Goal: Download file/media

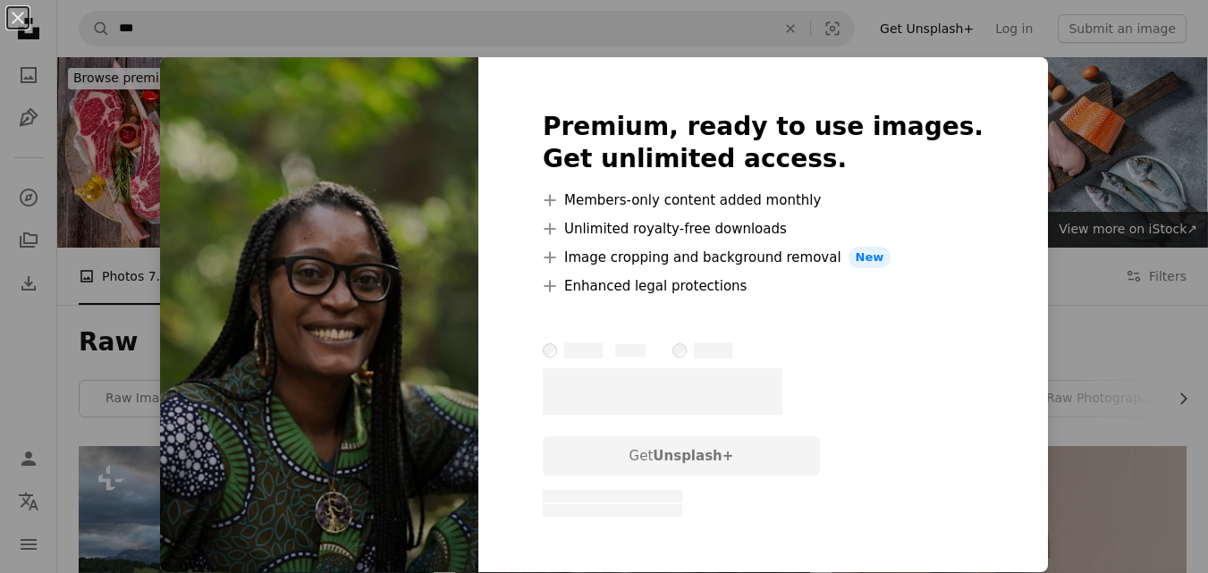
scroll to position [4589, 0]
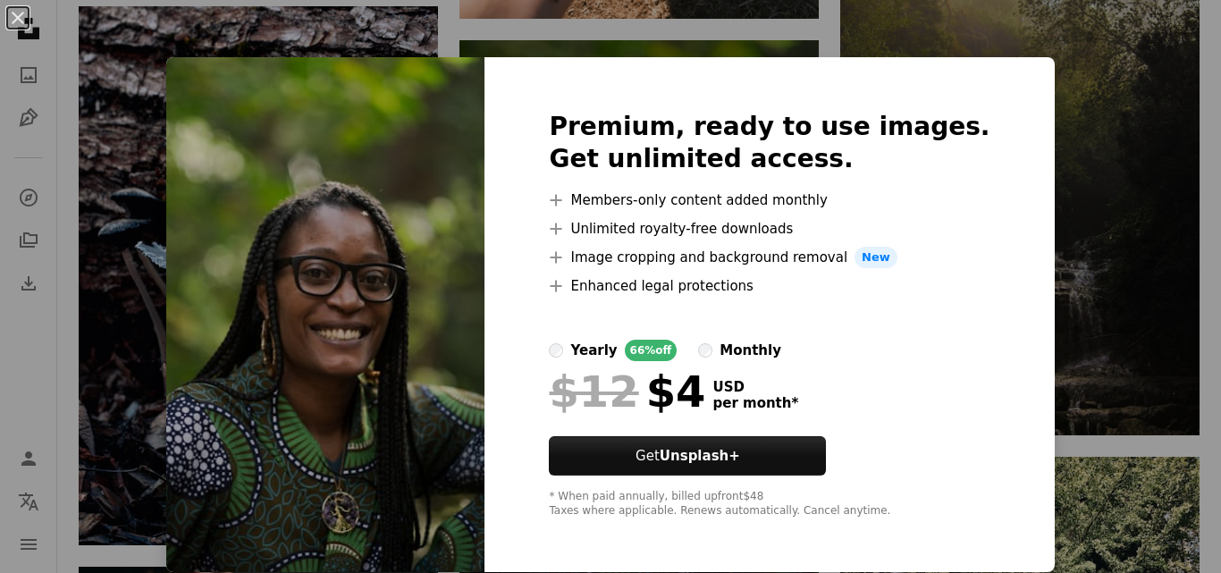
click at [1048, 273] on div "An X shape Premium, ready to use images. Get unlimited access. A plus sign Memb…" at bounding box center [610, 286] width 1221 height 573
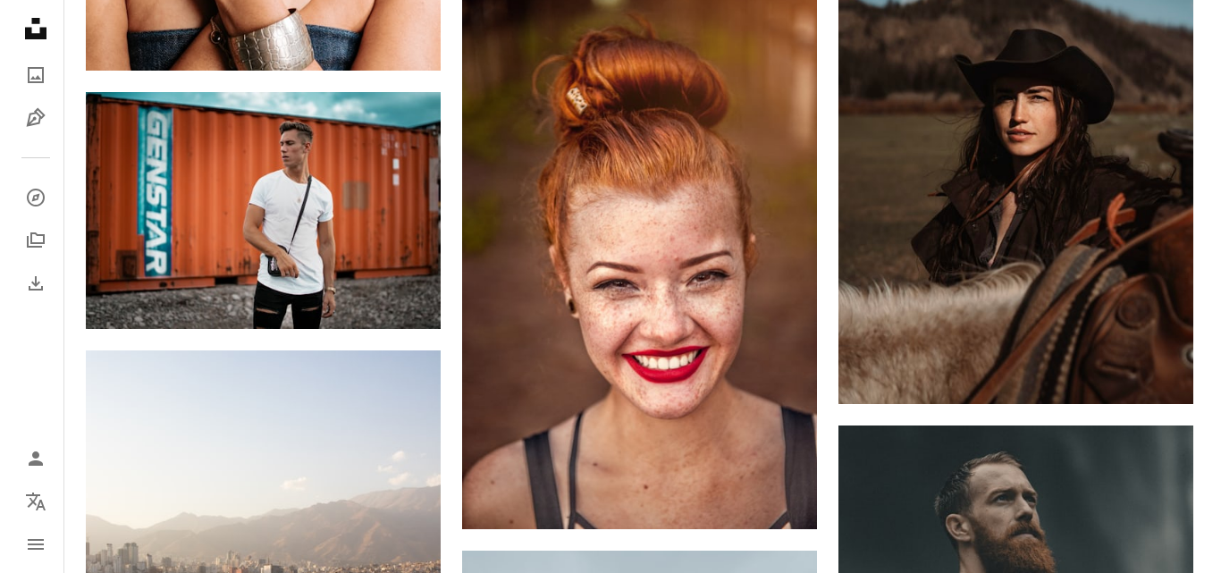
scroll to position [7718, 0]
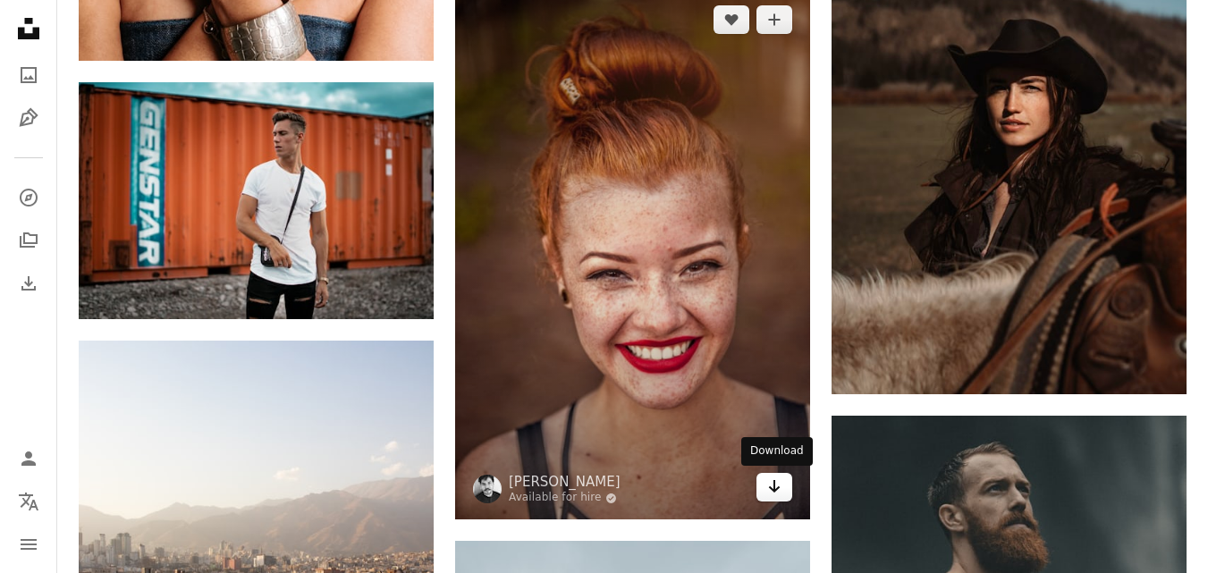
click at [768, 485] on icon "Arrow pointing down" at bounding box center [774, 486] width 14 height 21
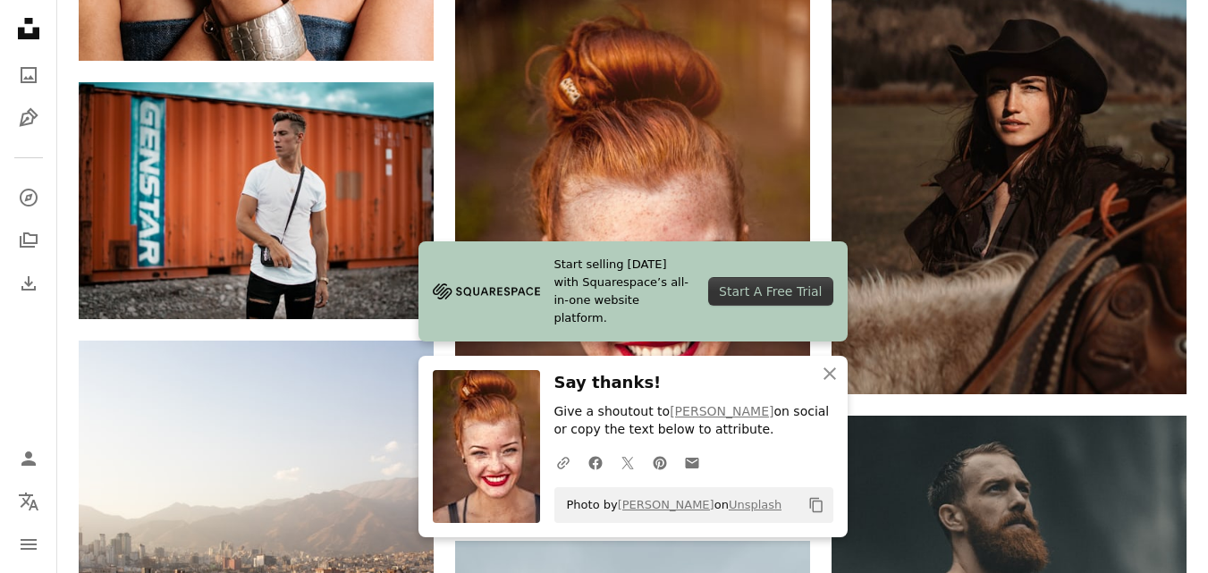
click at [765, 296] on div "Start A Free Trial" at bounding box center [770, 291] width 124 height 29
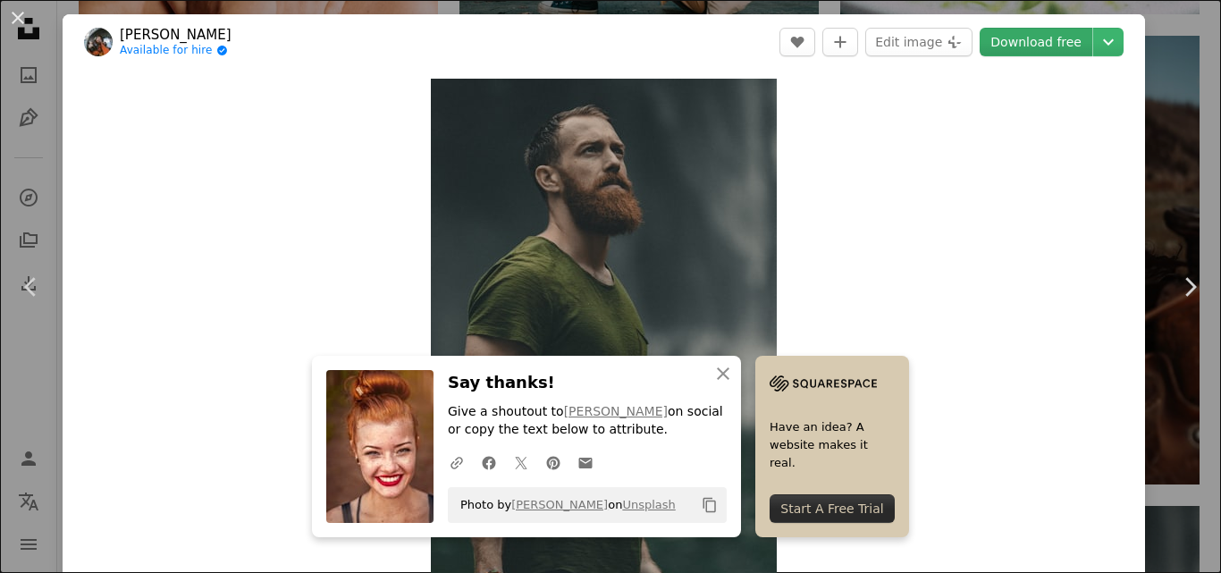
click at [1058, 36] on link "Download free" at bounding box center [1036, 42] width 113 height 29
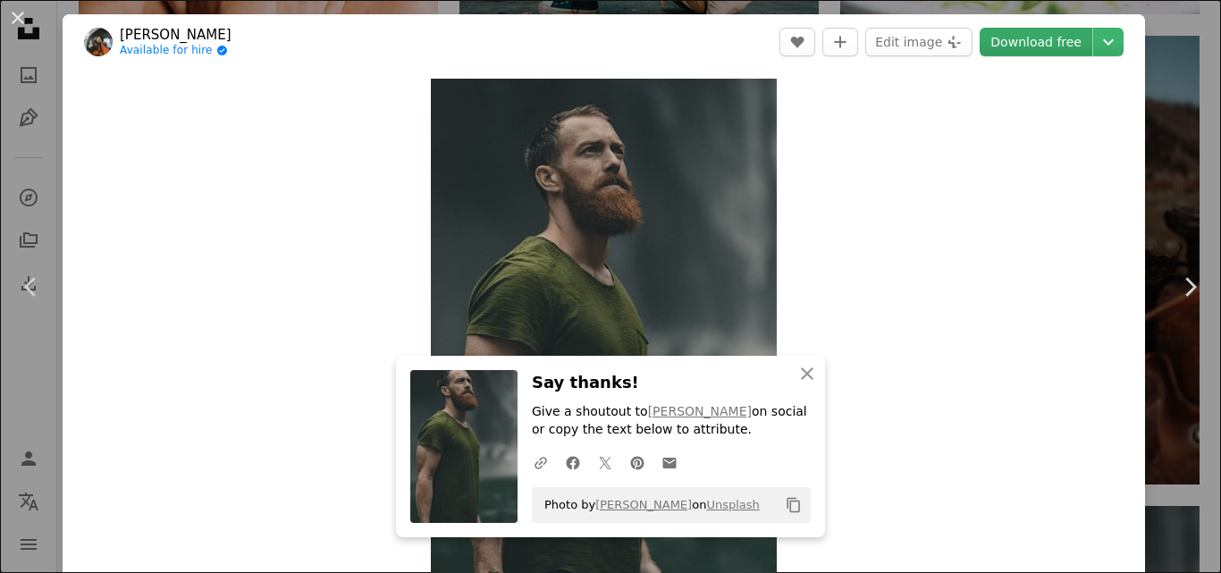
click at [1037, 40] on link "Download free" at bounding box center [1036, 42] width 113 height 29
click at [1048, 229] on div "Zoom in" at bounding box center [604, 338] width 1083 height 537
click at [1013, 159] on div "Zoom in" at bounding box center [604, 338] width 1083 height 537
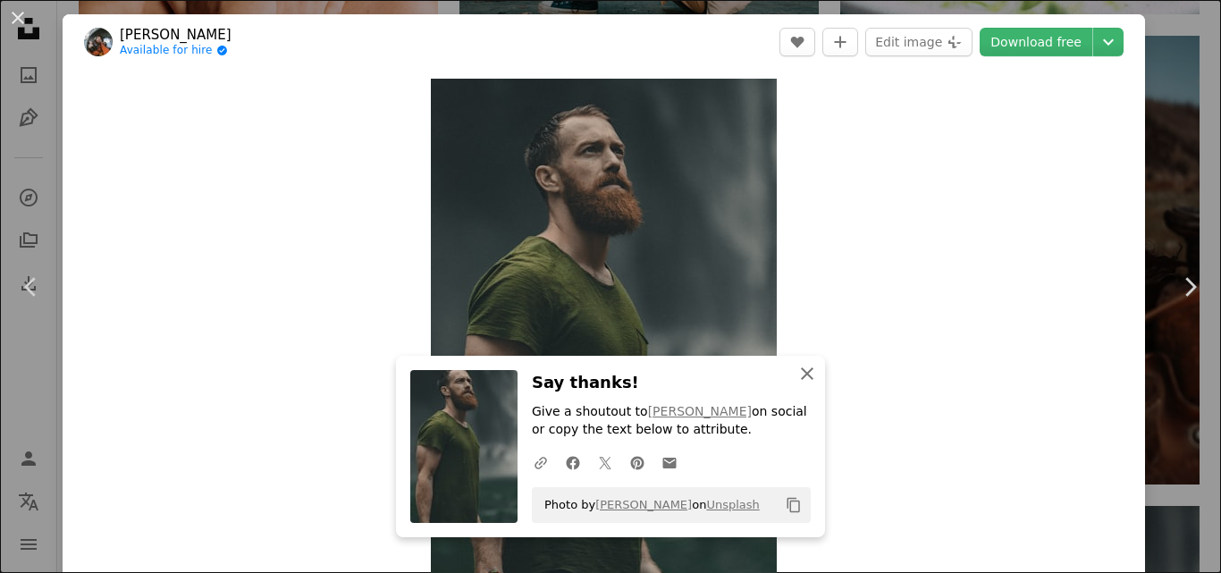
click at [802, 374] on icon "button" at bounding box center [807, 373] width 13 height 13
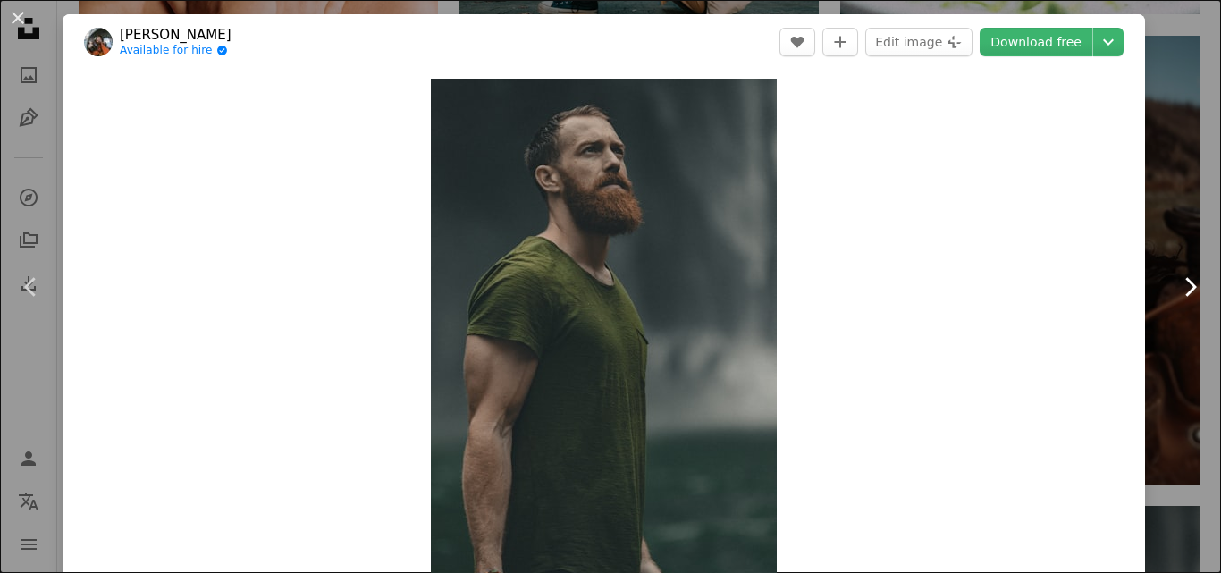
click at [1181, 278] on icon "Chevron right" at bounding box center [1190, 287] width 29 height 29
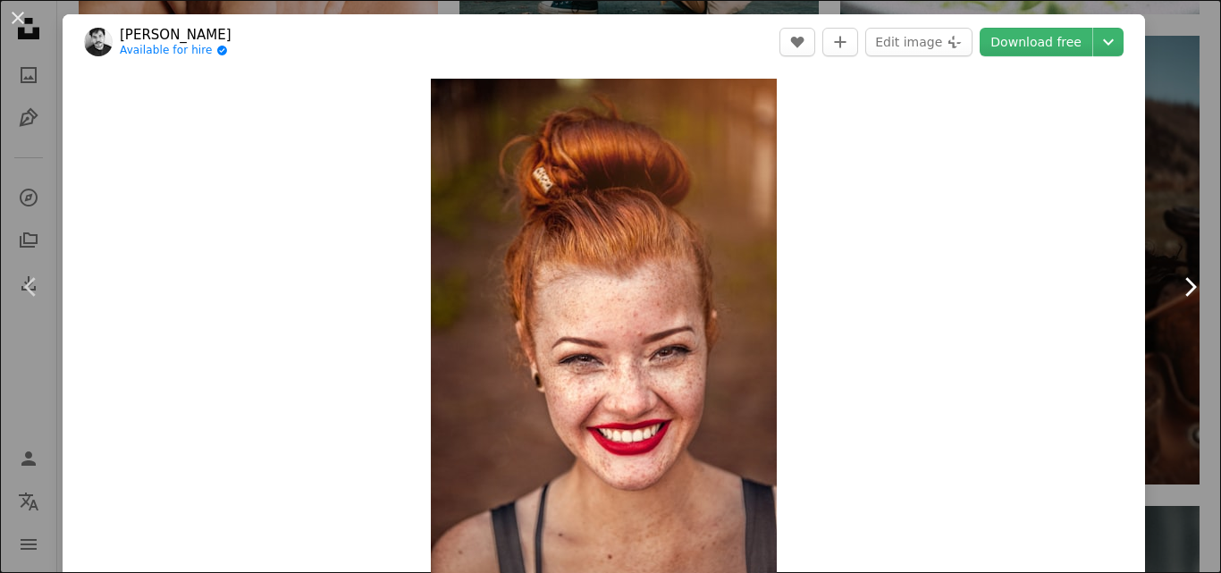
click at [1181, 278] on icon "Chevron right" at bounding box center [1190, 287] width 29 height 29
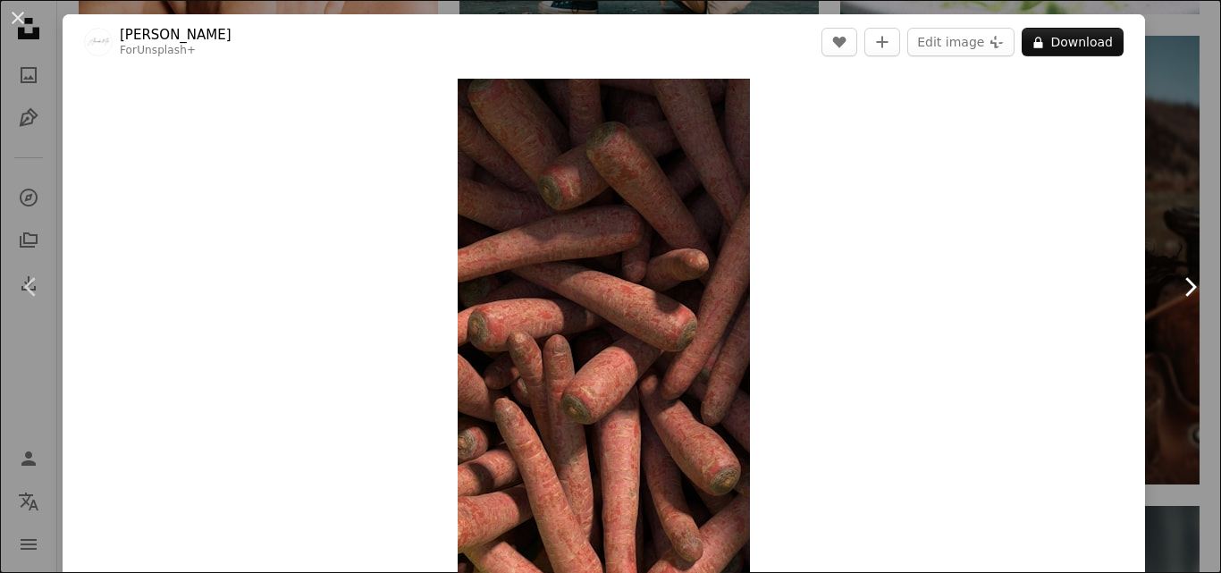
click at [1181, 278] on icon "Chevron right" at bounding box center [1190, 287] width 29 height 29
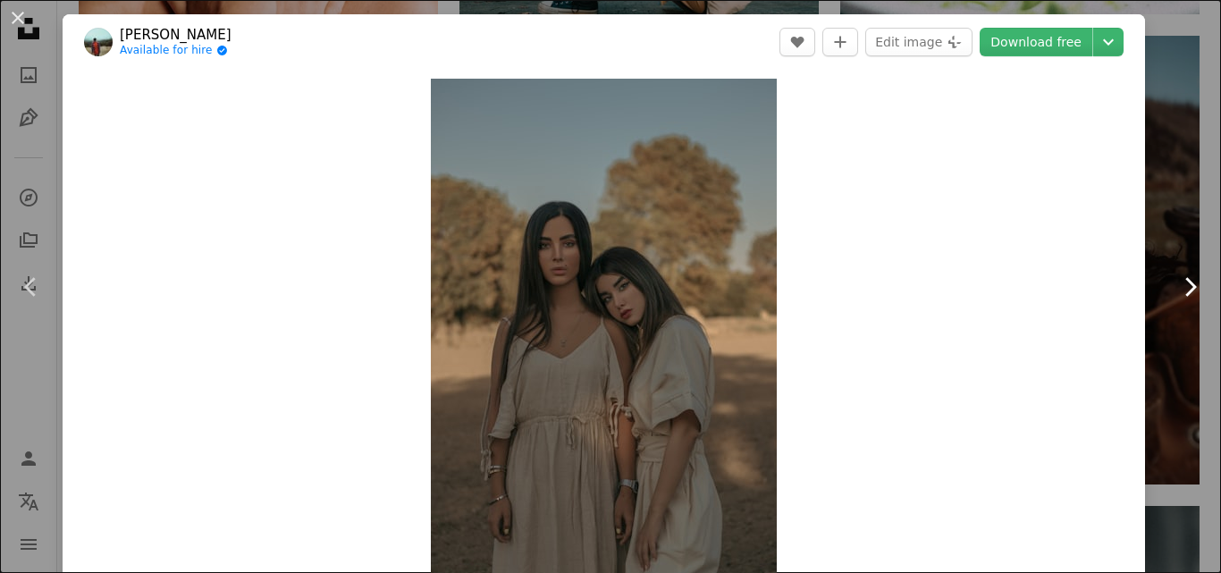
click at [1181, 278] on icon "Chevron right" at bounding box center [1190, 287] width 29 height 29
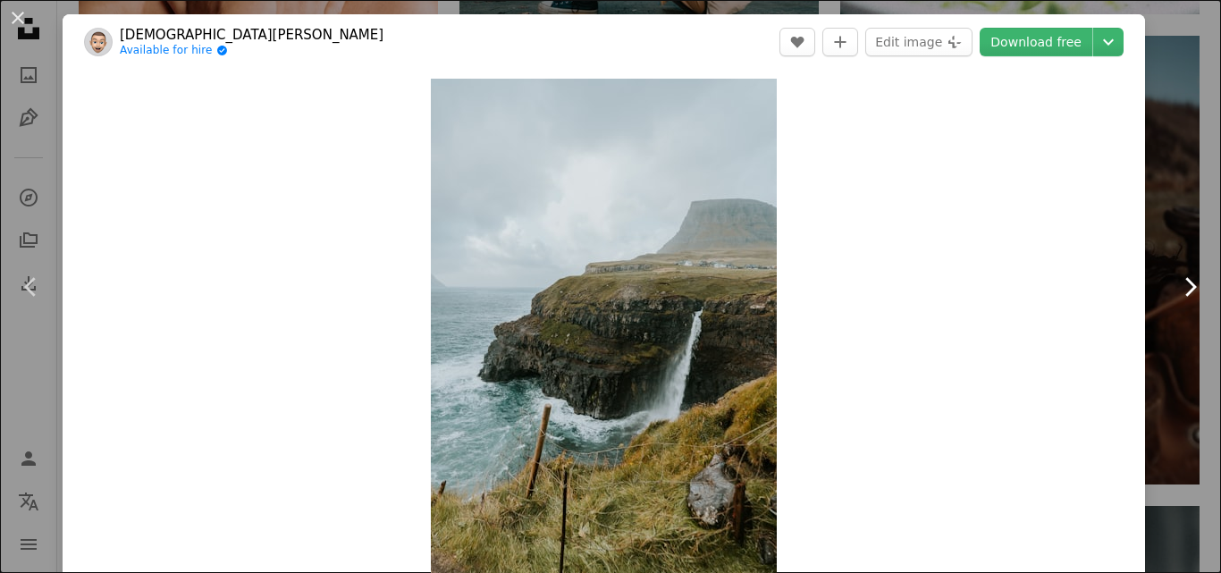
click at [1185, 284] on icon at bounding box center [1191, 286] width 12 height 19
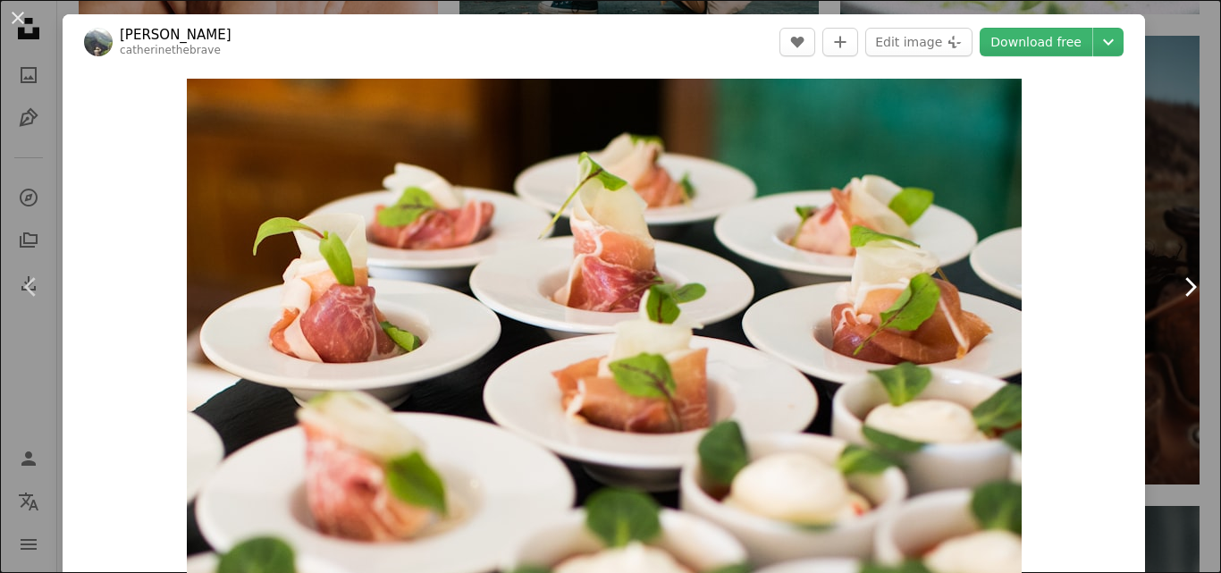
click at [1185, 284] on icon at bounding box center [1191, 286] width 12 height 19
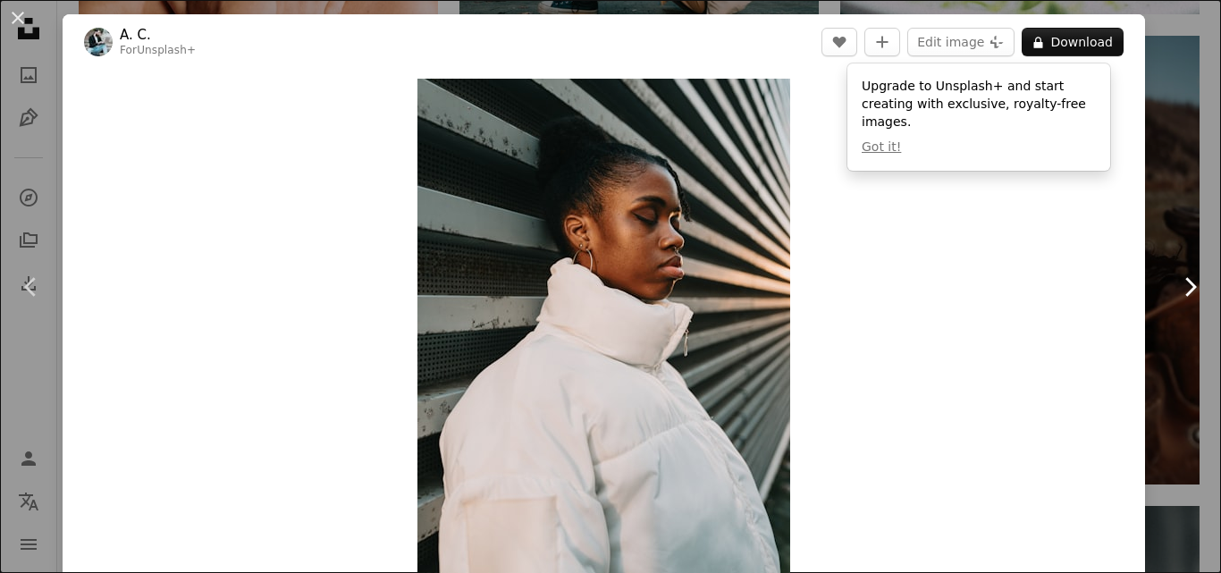
click at [1185, 284] on icon at bounding box center [1191, 286] width 12 height 19
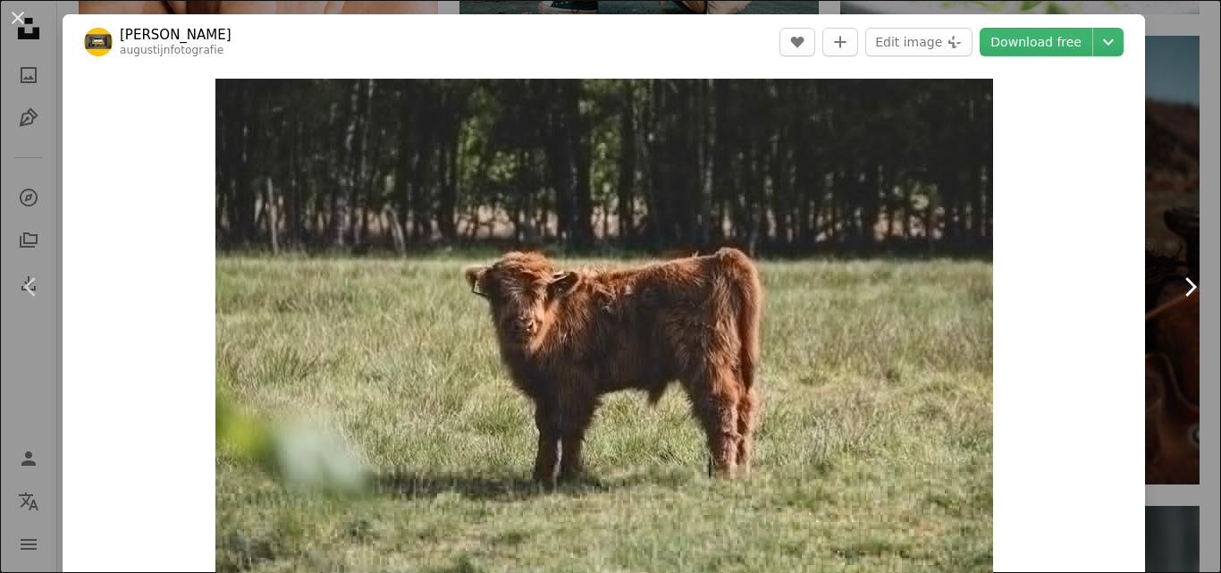
click at [1185, 284] on icon at bounding box center [1191, 286] width 12 height 19
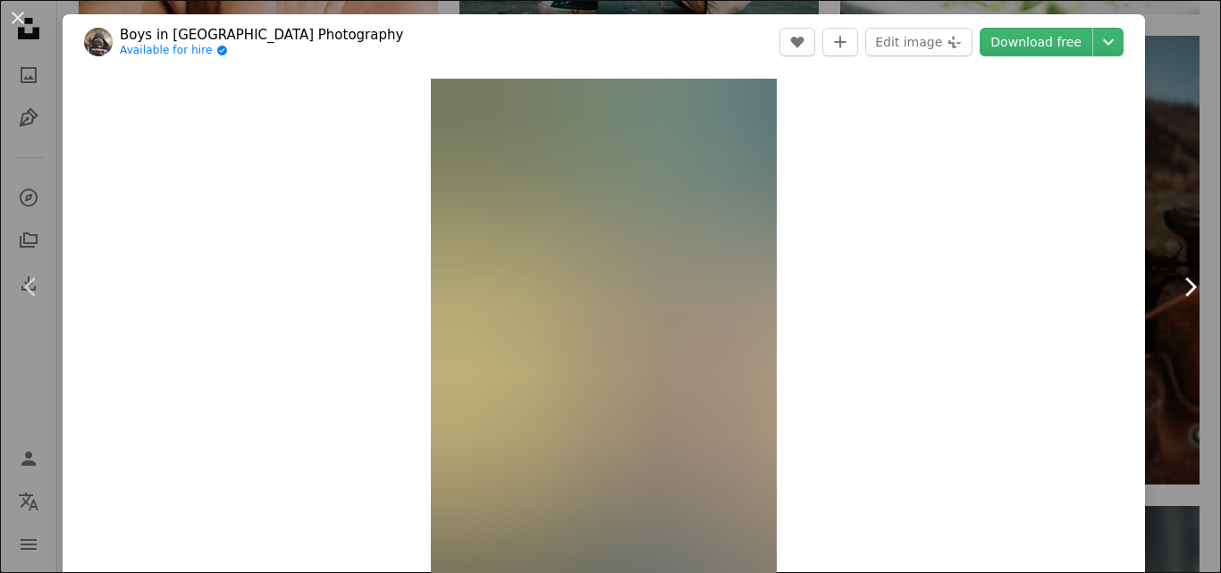
click at [1185, 284] on icon at bounding box center [1191, 286] width 12 height 19
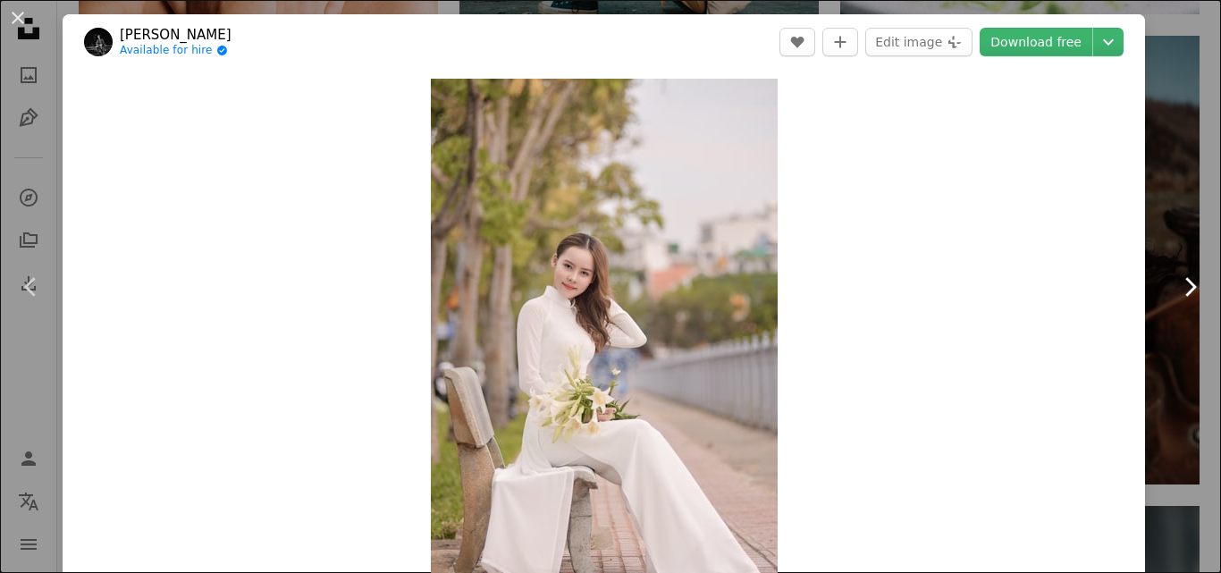
click at [1185, 284] on icon at bounding box center [1191, 286] width 12 height 19
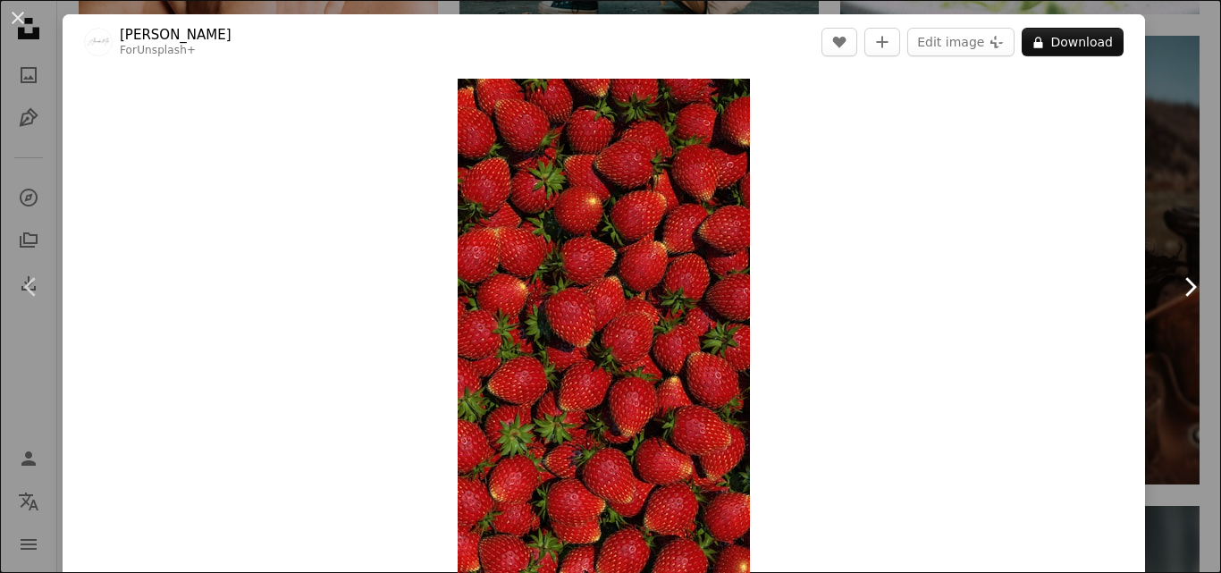
click at [1185, 284] on icon at bounding box center [1191, 286] width 12 height 19
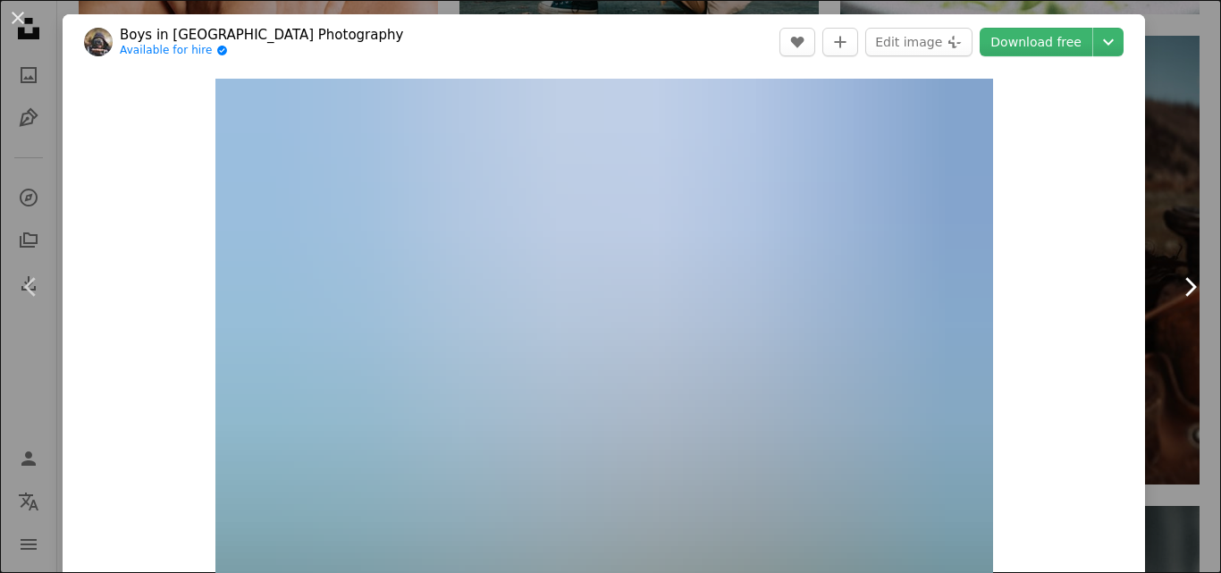
click at [1185, 284] on icon at bounding box center [1191, 286] width 12 height 19
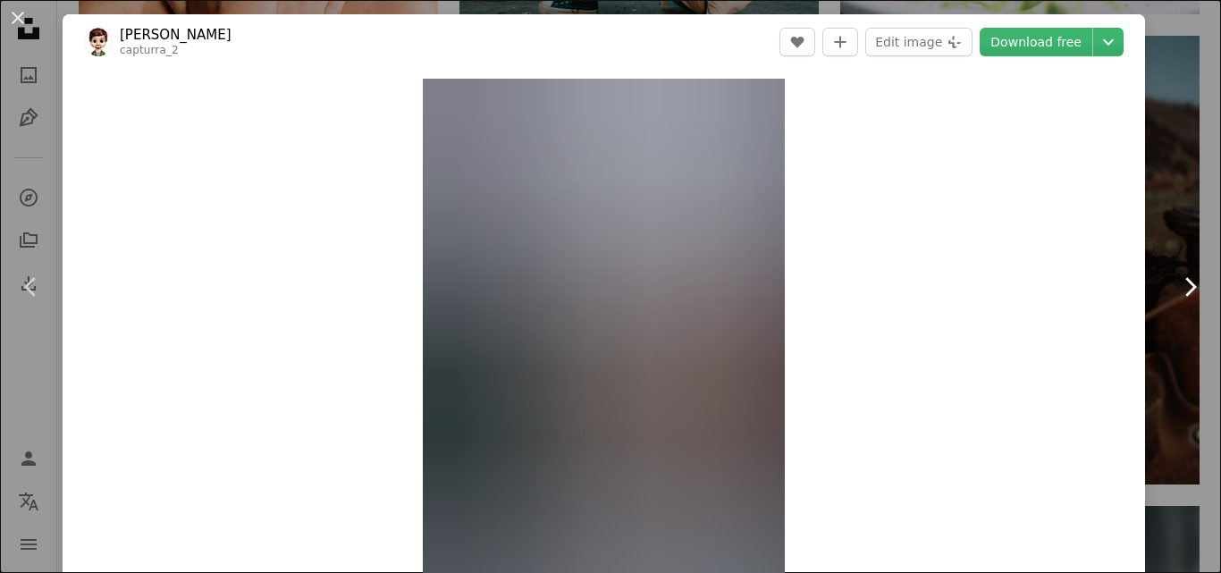
click at [1185, 284] on icon at bounding box center [1191, 286] width 12 height 19
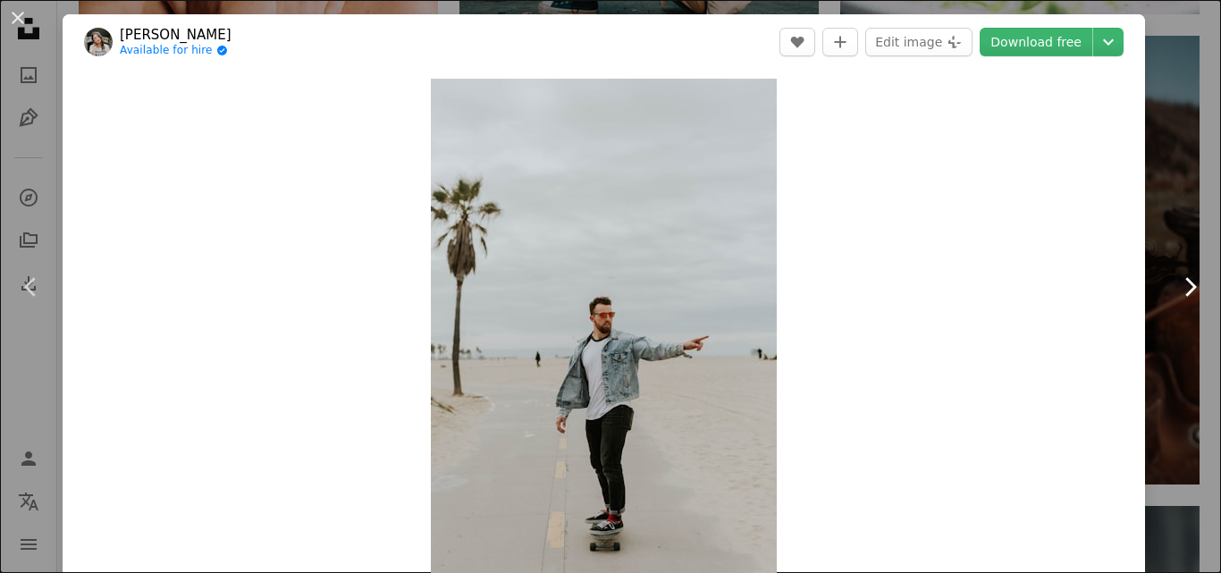
click at [1185, 284] on icon at bounding box center [1191, 286] width 12 height 19
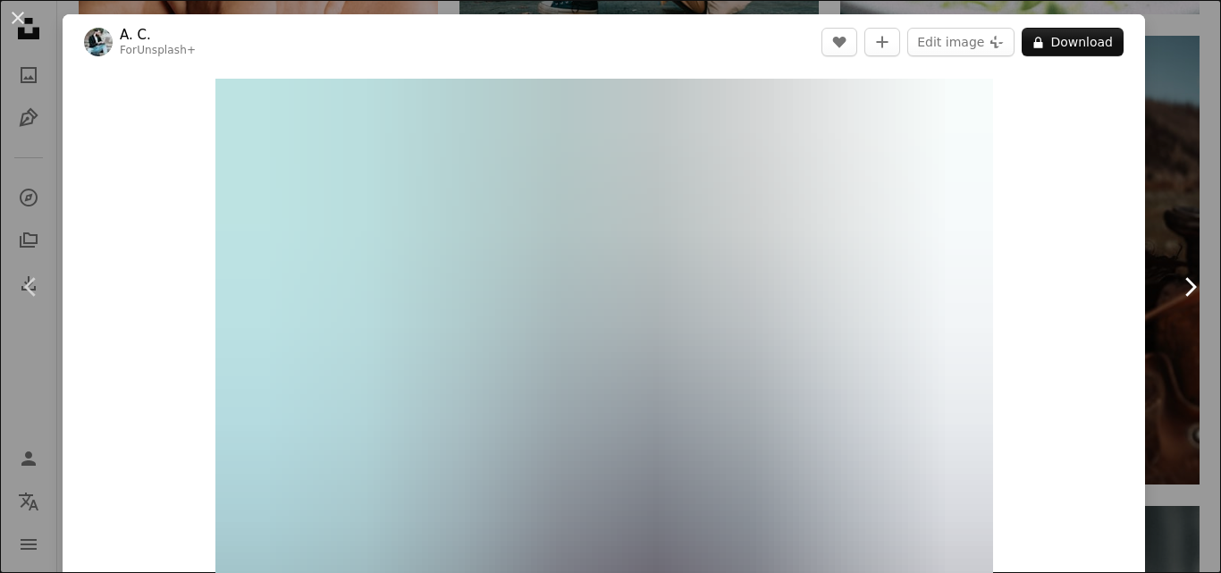
click at [1176, 291] on icon "Chevron right" at bounding box center [1190, 287] width 29 height 29
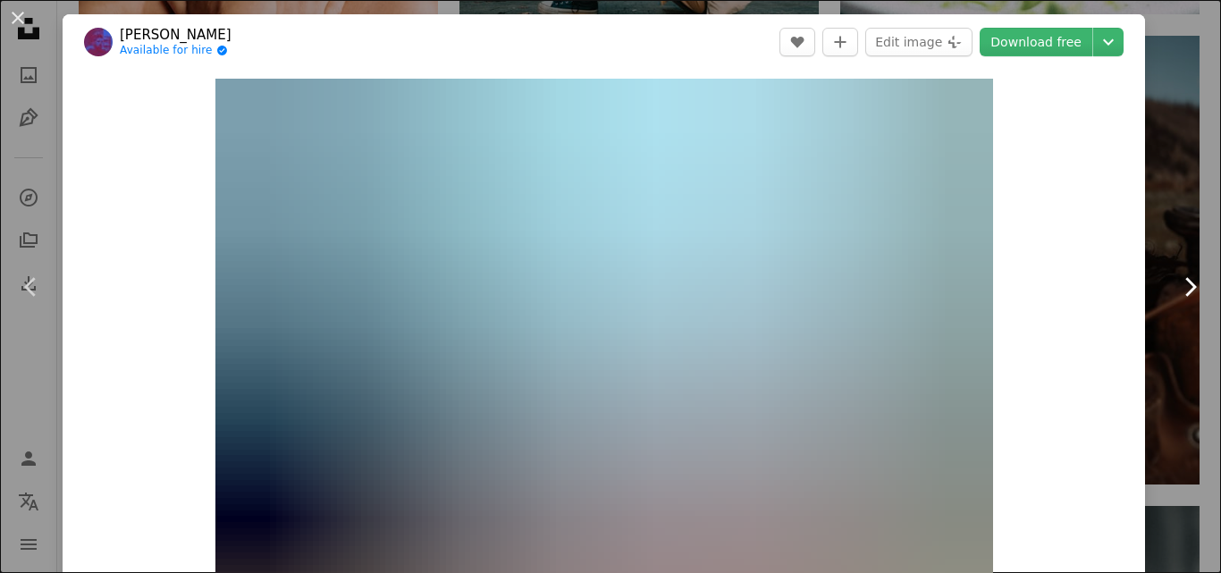
click at [1176, 291] on icon "Chevron right" at bounding box center [1190, 287] width 29 height 29
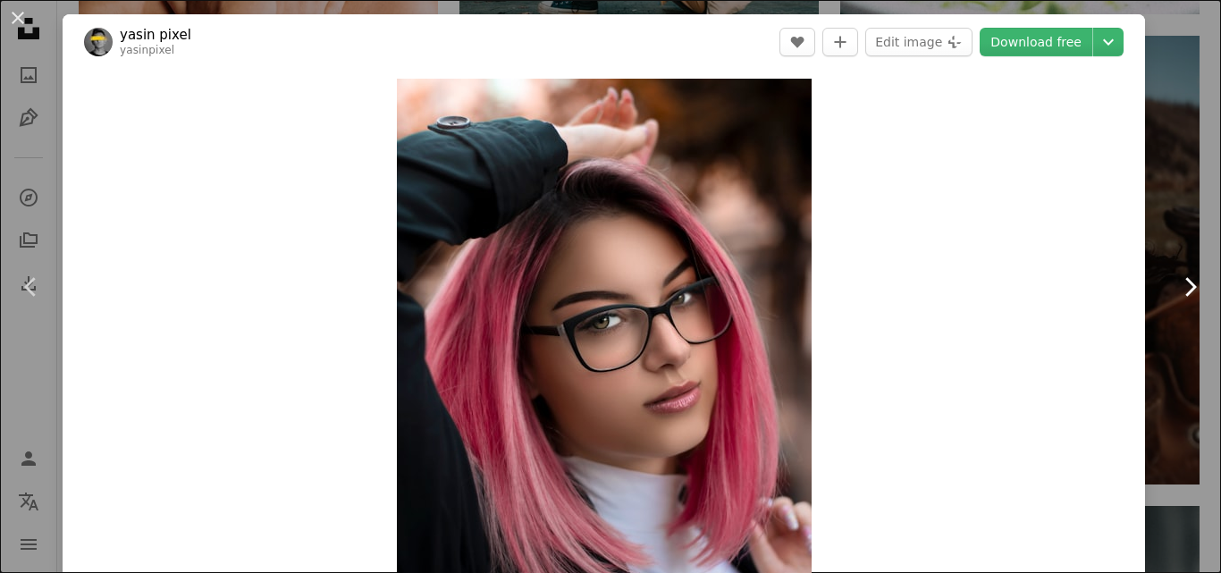
click at [1176, 291] on icon "Chevron right" at bounding box center [1190, 287] width 29 height 29
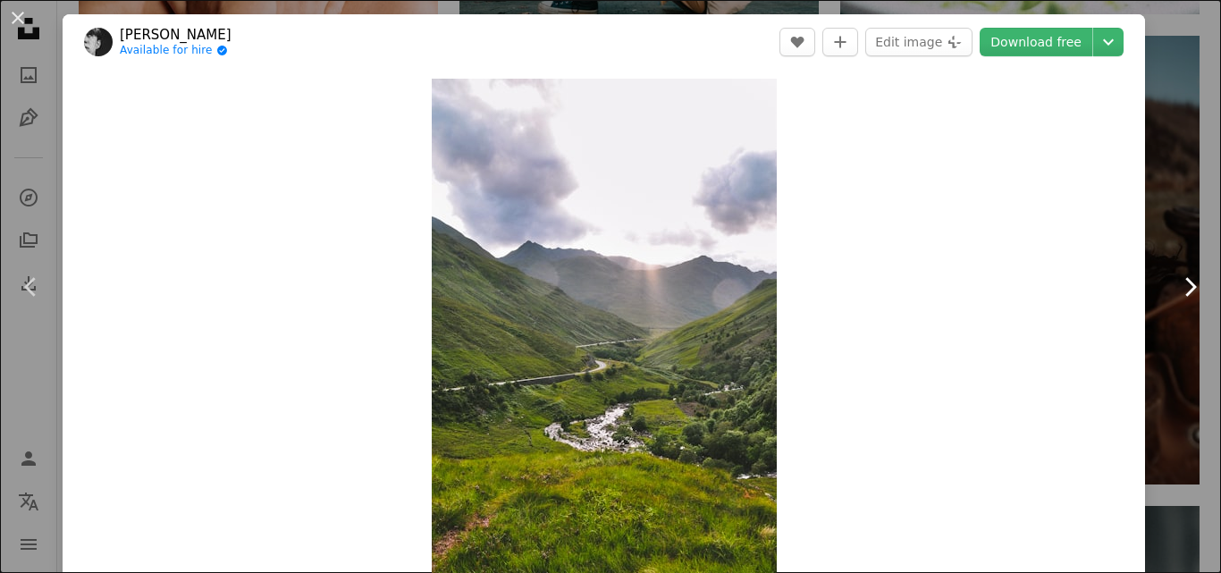
click at [1176, 291] on icon "Chevron right" at bounding box center [1190, 287] width 29 height 29
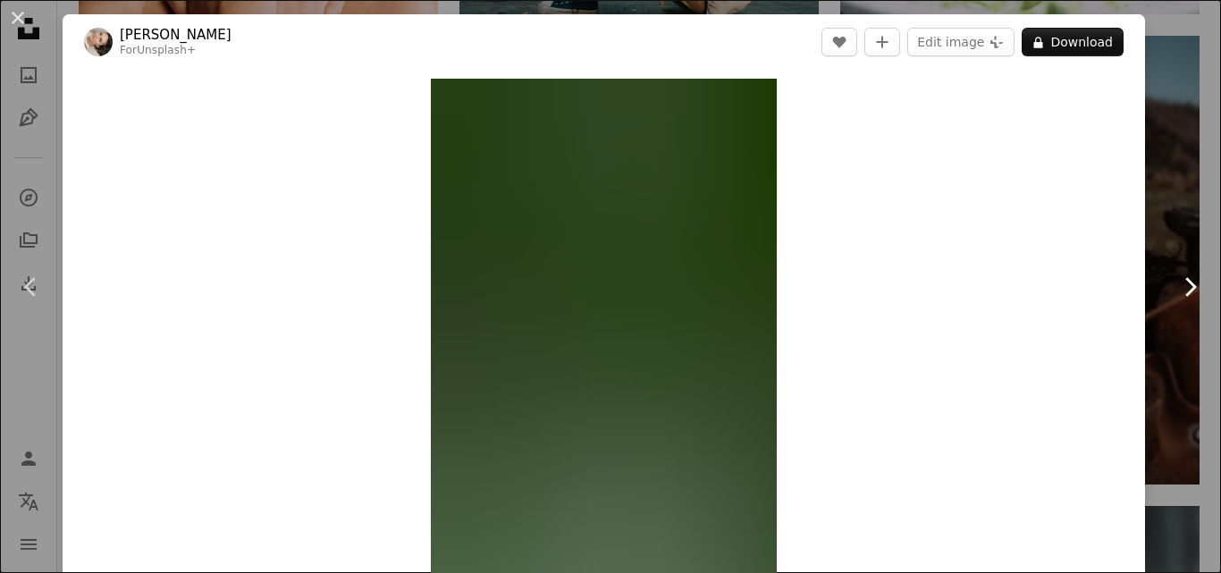
click at [1176, 291] on icon "Chevron right" at bounding box center [1190, 287] width 29 height 29
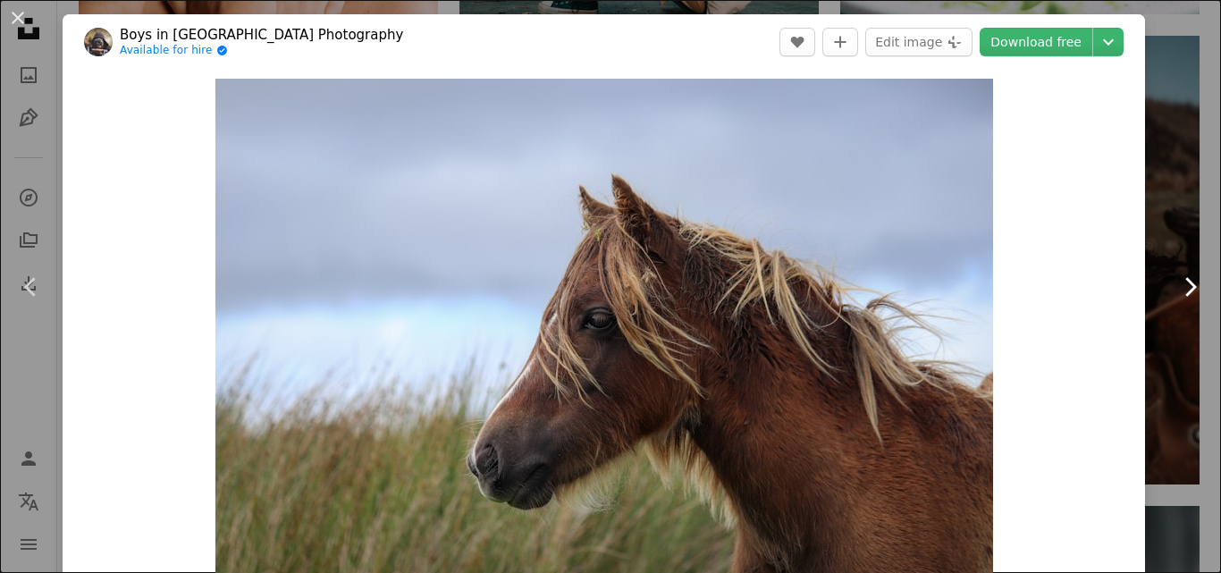
click at [1176, 291] on icon "Chevron right" at bounding box center [1190, 287] width 29 height 29
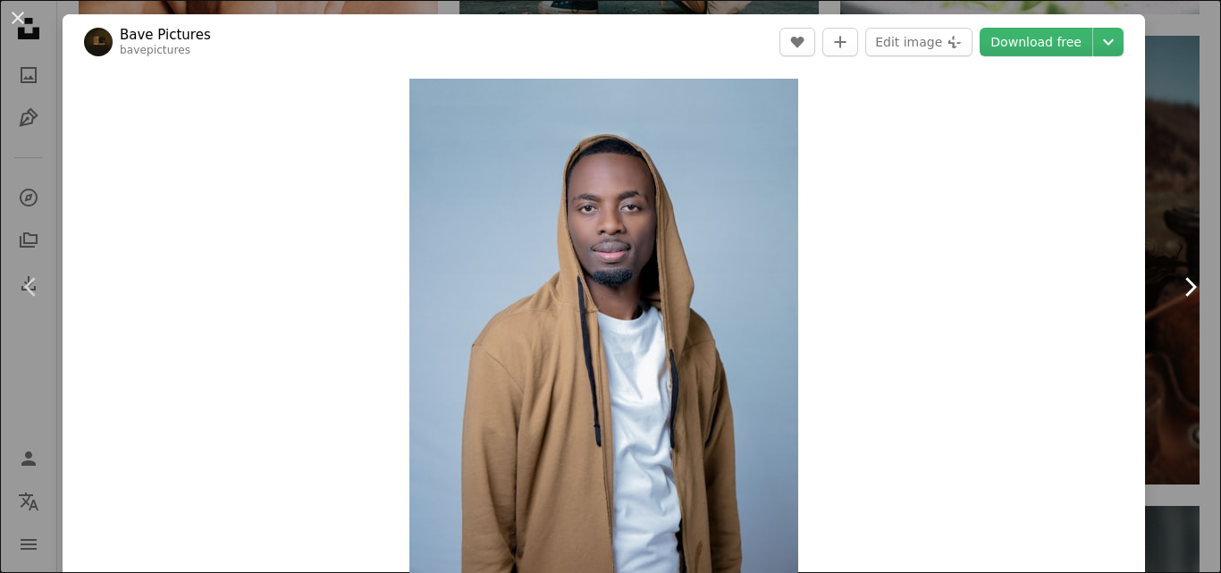
click at [1176, 291] on icon "Chevron right" at bounding box center [1190, 287] width 29 height 29
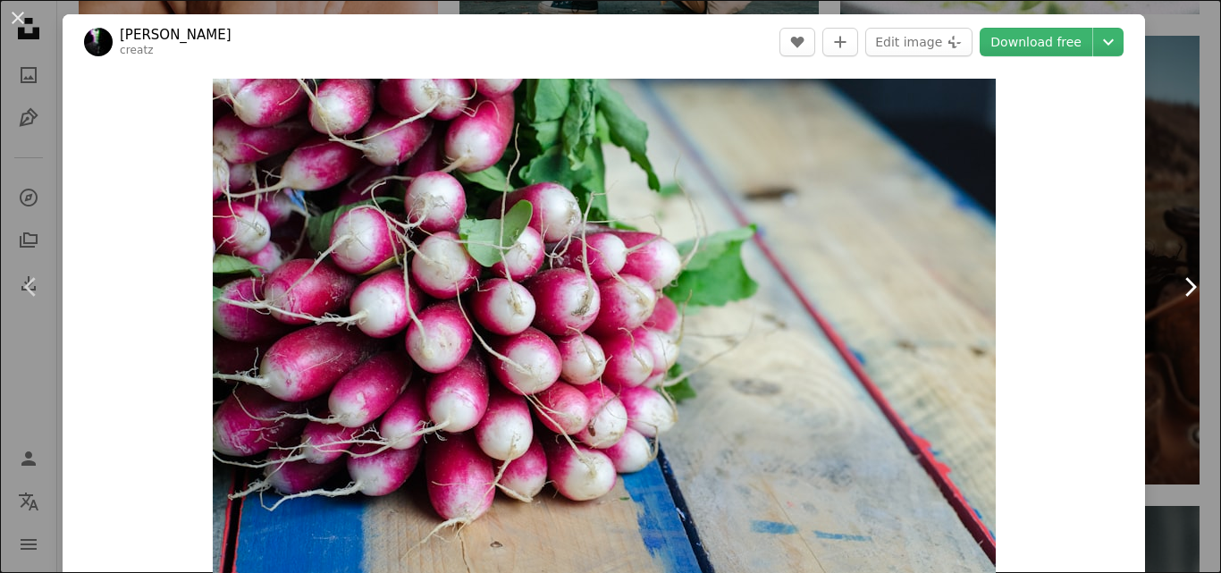
click at [1176, 291] on icon "Chevron right" at bounding box center [1190, 287] width 29 height 29
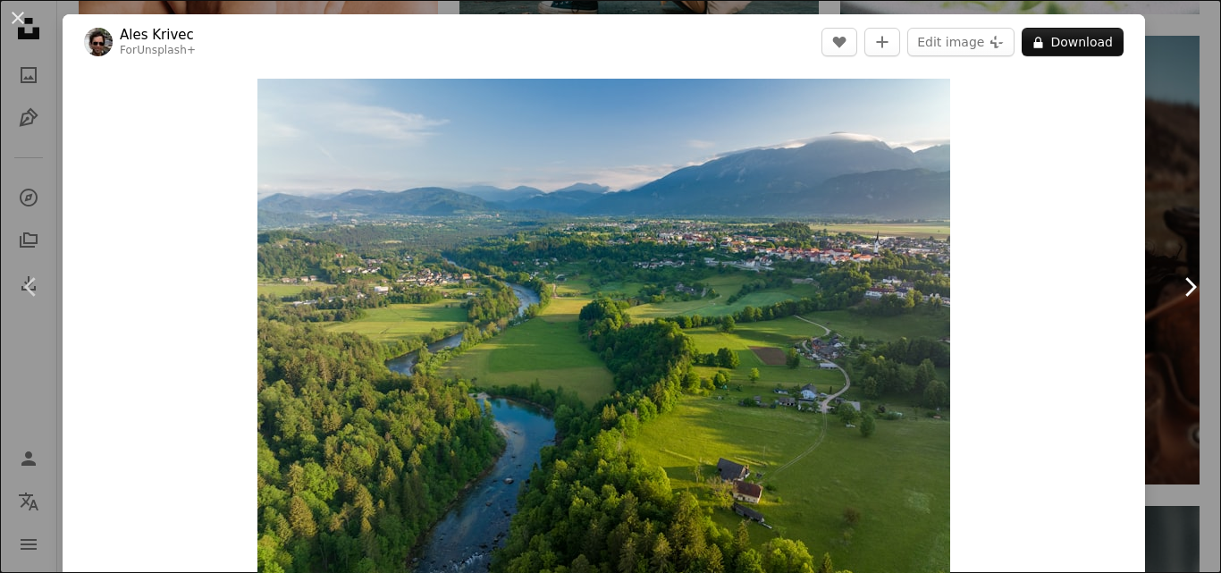
click at [1176, 291] on icon "Chevron right" at bounding box center [1190, 287] width 29 height 29
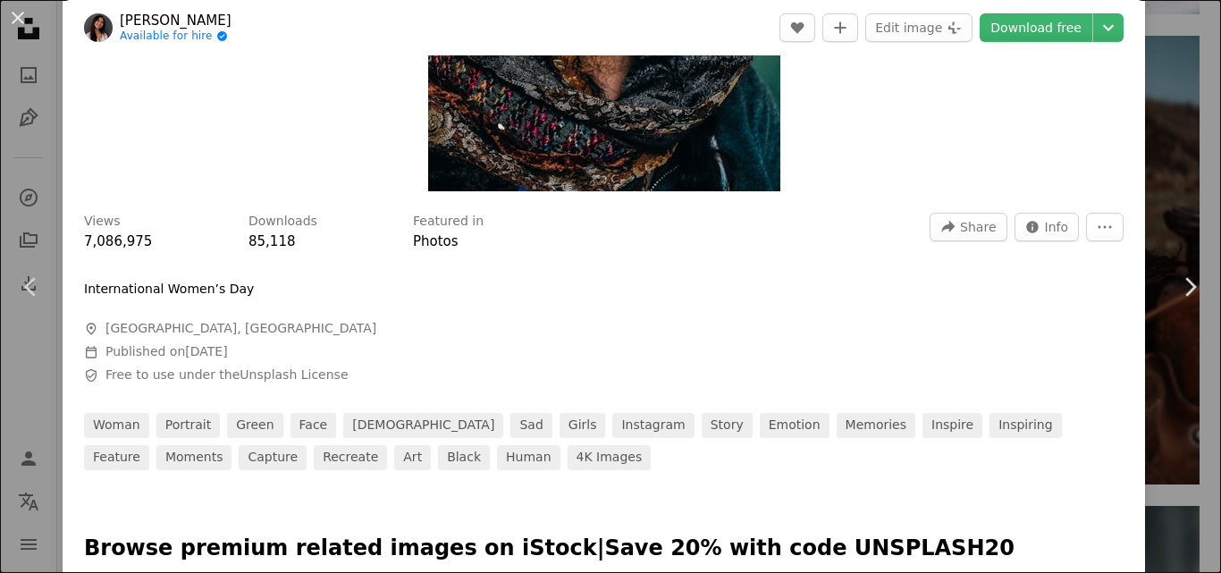
scroll to position [429, 0]
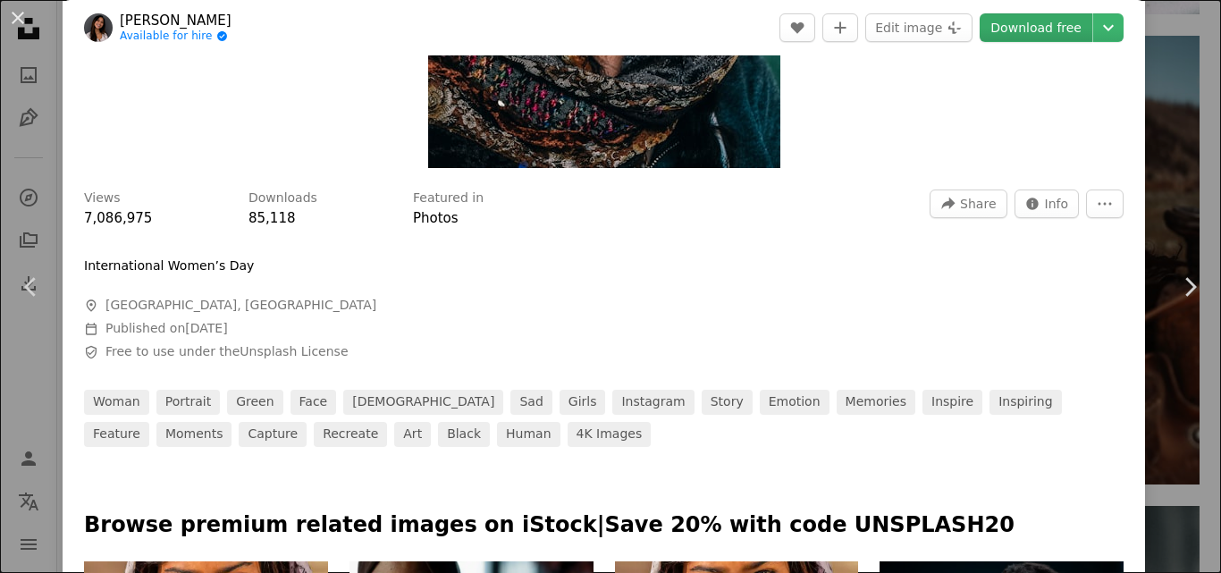
click at [1046, 24] on link "Download free" at bounding box center [1036, 27] width 113 height 29
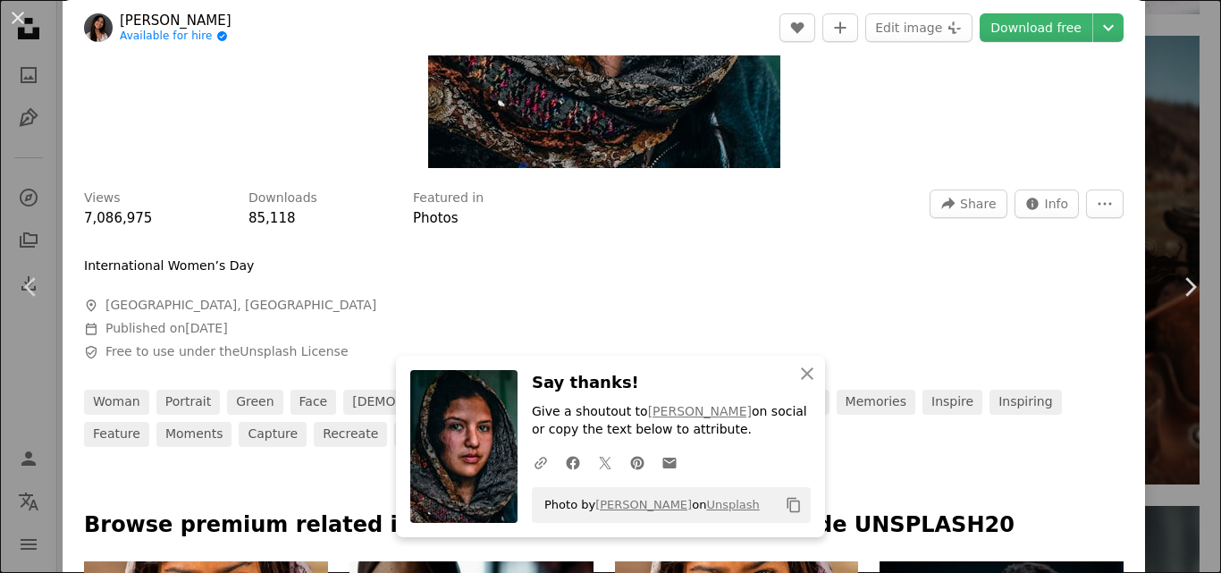
click at [329, 6] on header "[PERSON_NAME] Available for hire A checkmark inside of a circle A heart A plus …" at bounding box center [604, 27] width 1083 height 55
